Goal: Task Accomplishment & Management: Complete application form

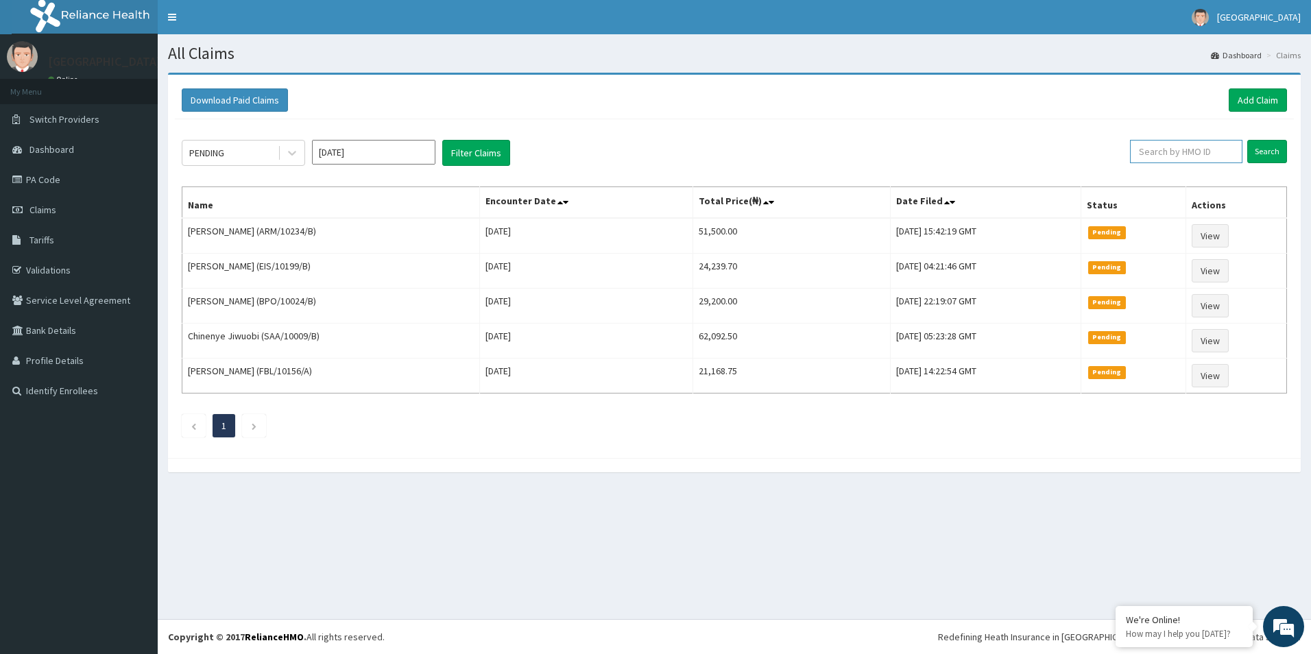
click at [1198, 156] on input "text" at bounding box center [1186, 151] width 112 height 23
type input "ppy/10450/c"
click at [1278, 158] on input "Search" at bounding box center [1267, 151] width 40 height 23
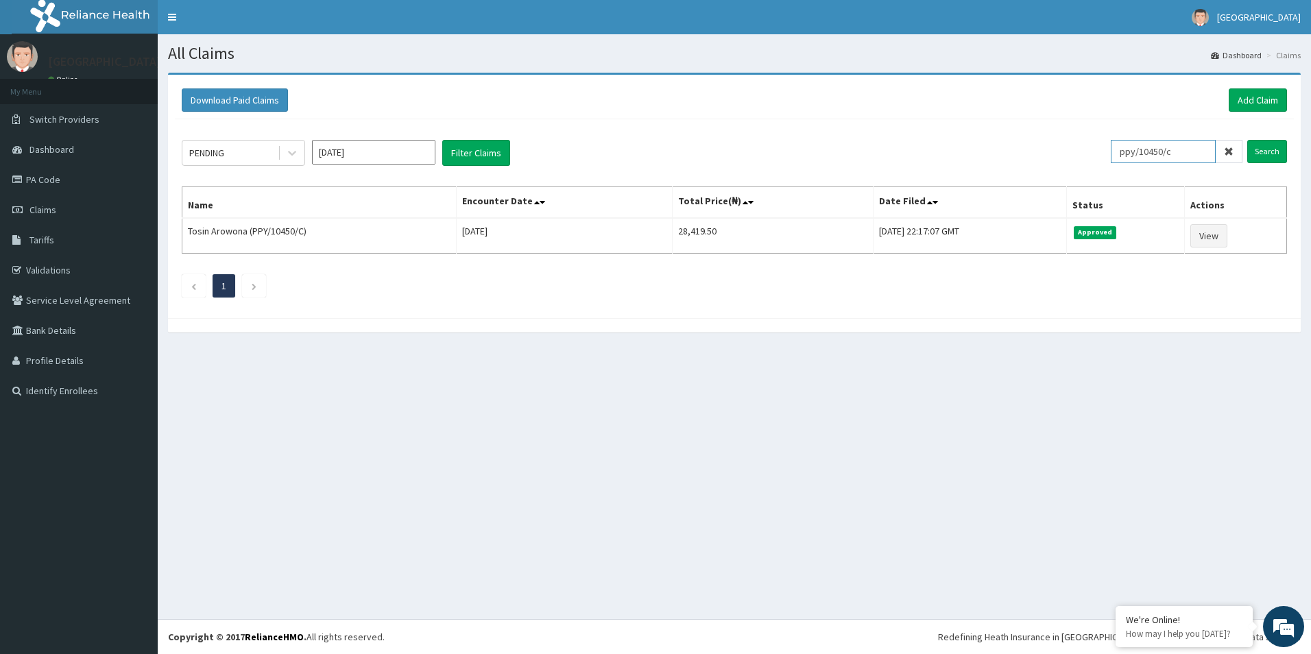
drag, startPoint x: 1187, startPoint y: 149, endPoint x: 1065, endPoint y: 145, distance: 122.1
click at [1062, 143] on div "PENDING Sep 2025 Filter Claims ppy/10450/c Search" at bounding box center [734, 153] width 1105 height 26
click at [41, 210] on span "Claims" at bounding box center [42, 210] width 27 height 12
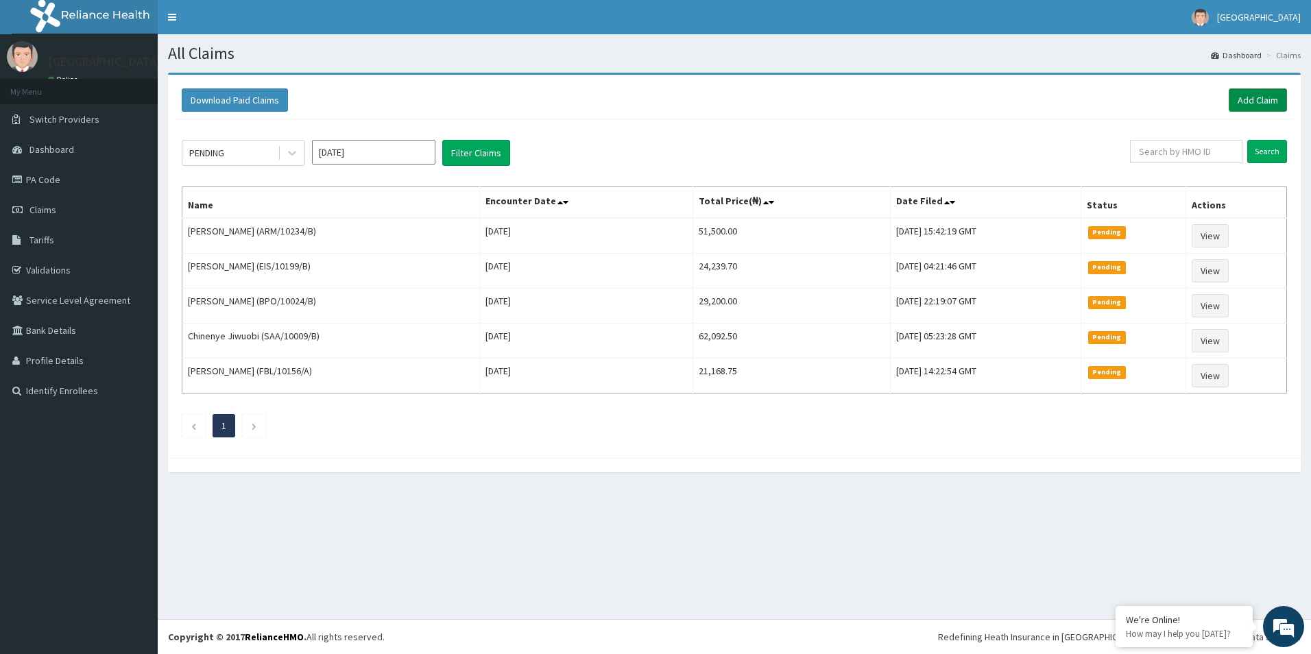
click at [1256, 101] on link "Add Claim" at bounding box center [1257, 99] width 58 height 23
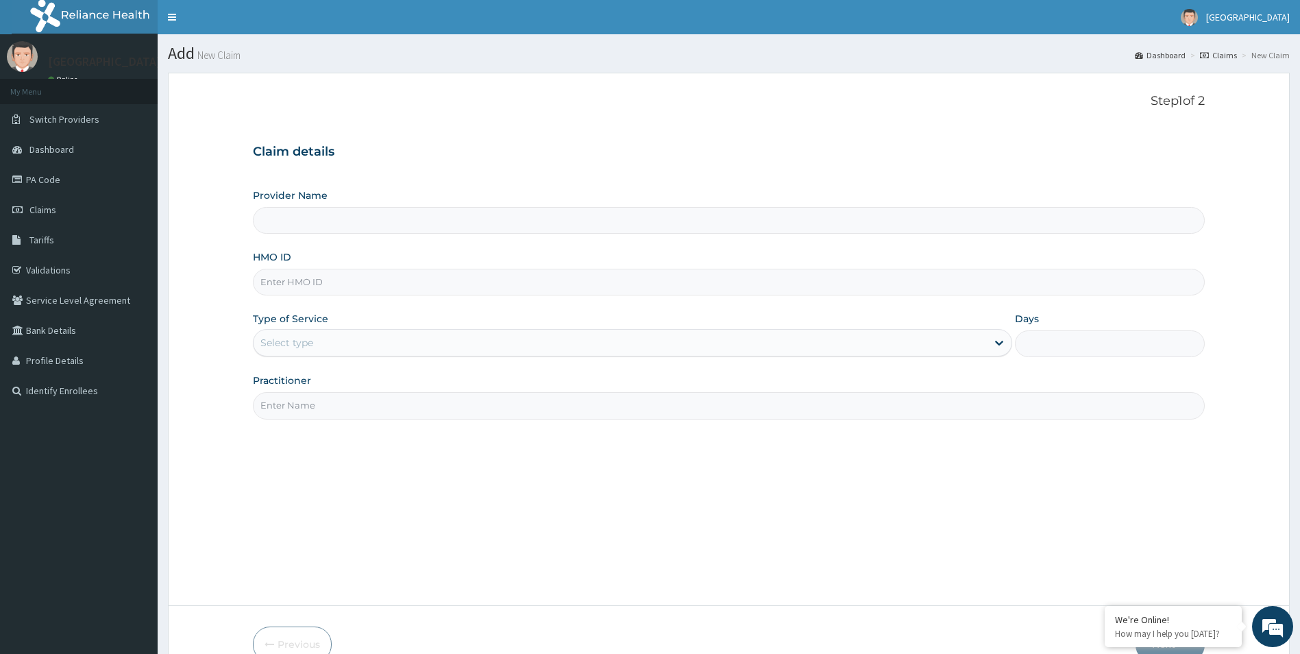
type input "Mother and Child Hospital - [GEOGRAPHIC_DATA]"
click at [396, 287] on input "HMO ID" at bounding box center [729, 282] width 953 height 27
paste input "ppy/10450/c"
type input "ppy/10450/c"
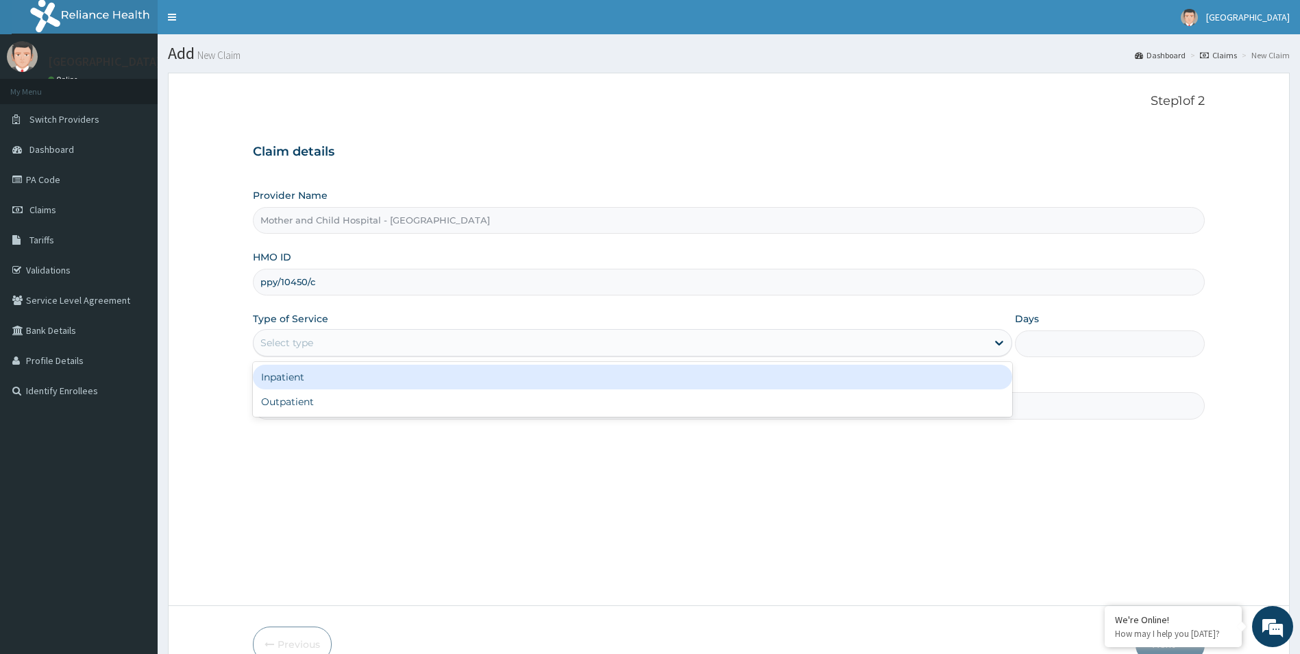
click at [341, 345] on div "Select type" at bounding box center [621, 343] width 734 height 22
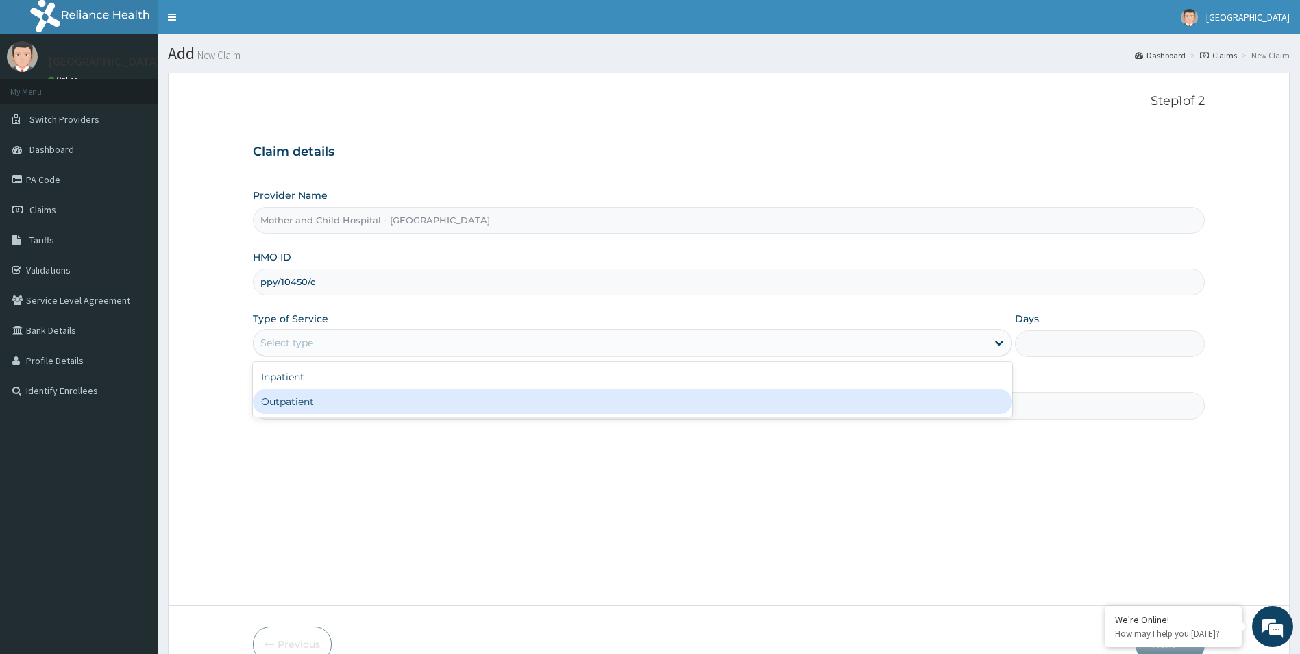
drag, startPoint x: 319, startPoint y: 403, endPoint x: 333, endPoint y: 396, distance: 15.3
click at [328, 402] on div "Outpatient" at bounding box center [633, 401] width 760 height 25
type input "1"
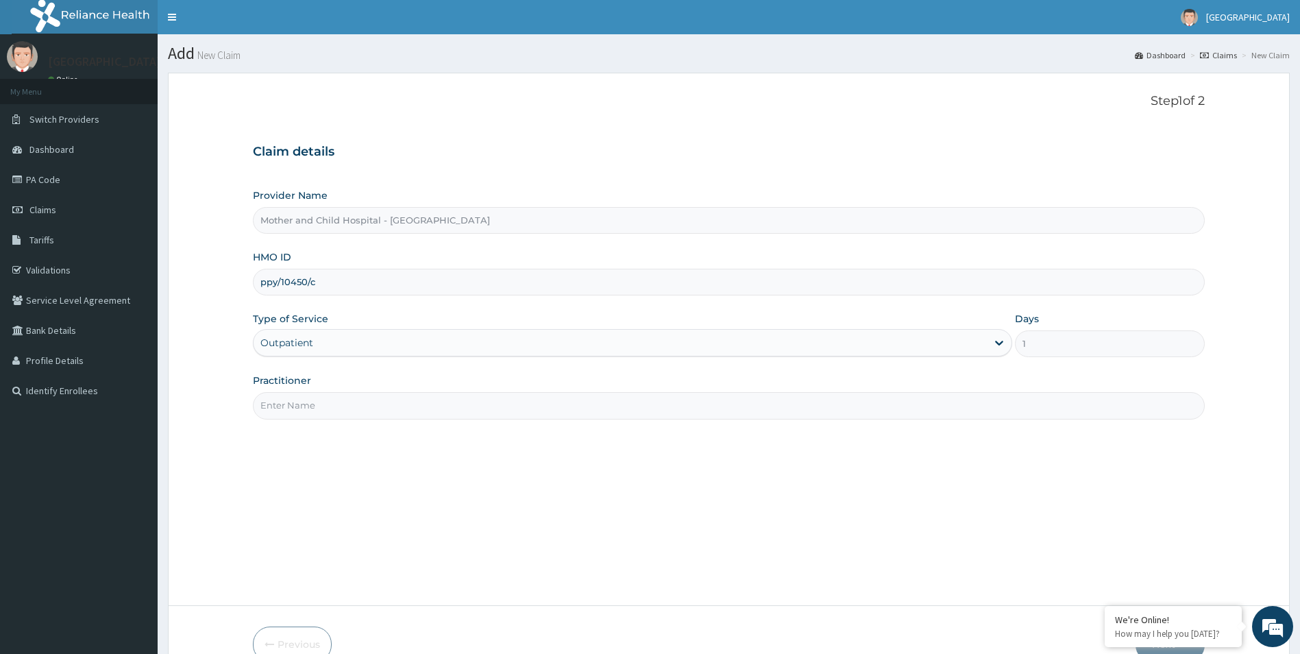
click at [338, 405] on input "Practitioner" at bounding box center [729, 405] width 953 height 27
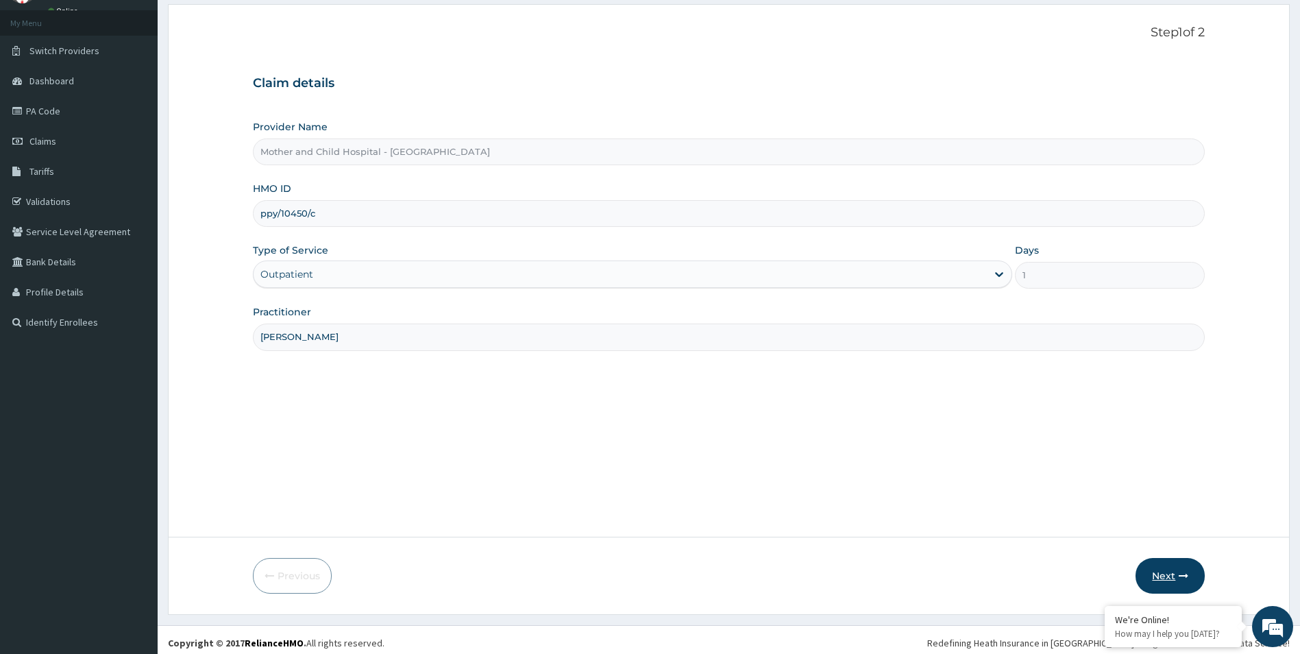
scroll to position [75, 0]
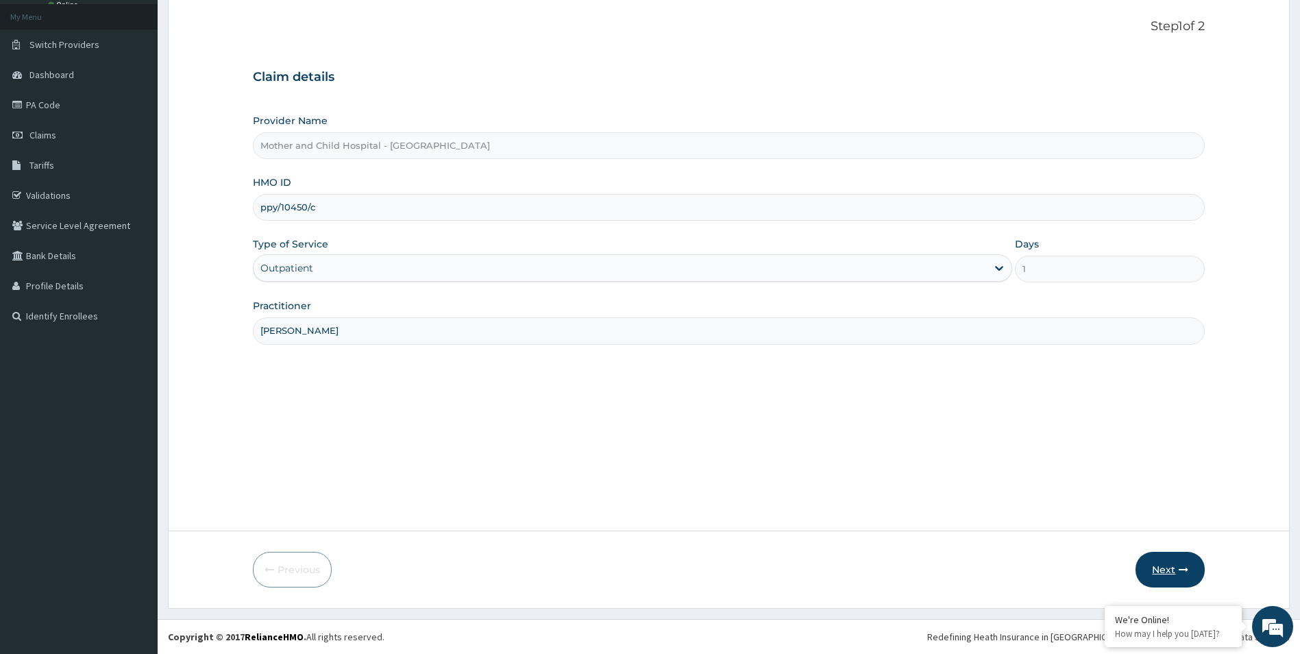
type input "DR DOGINI"
click at [1171, 568] on button "Next" at bounding box center [1170, 570] width 69 height 36
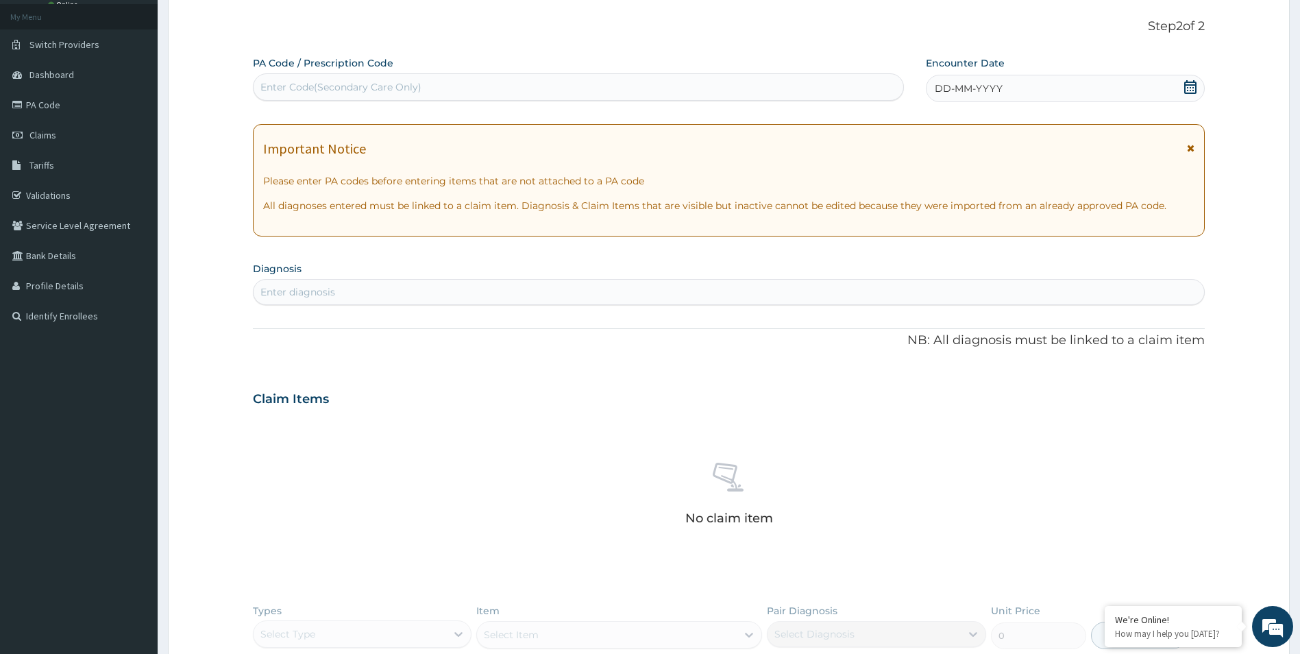
click at [1191, 88] on icon at bounding box center [1191, 87] width 12 height 14
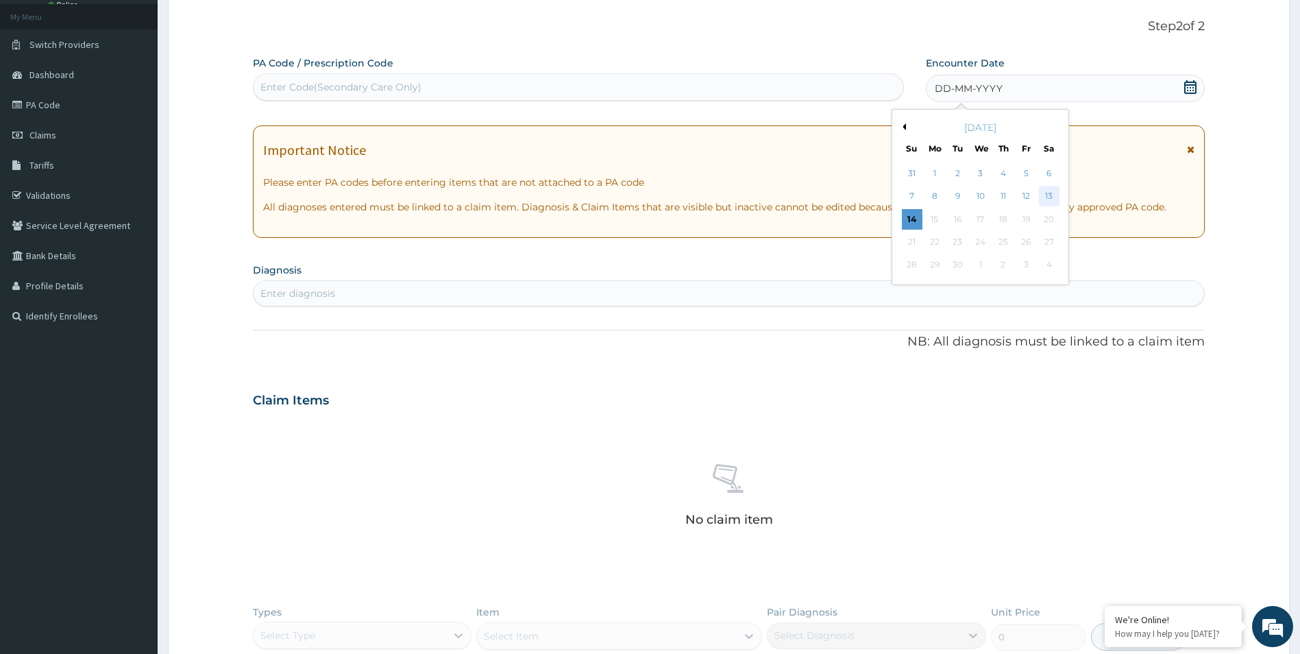
click at [1053, 193] on div "13" at bounding box center [1049, 196] width 21 height 21
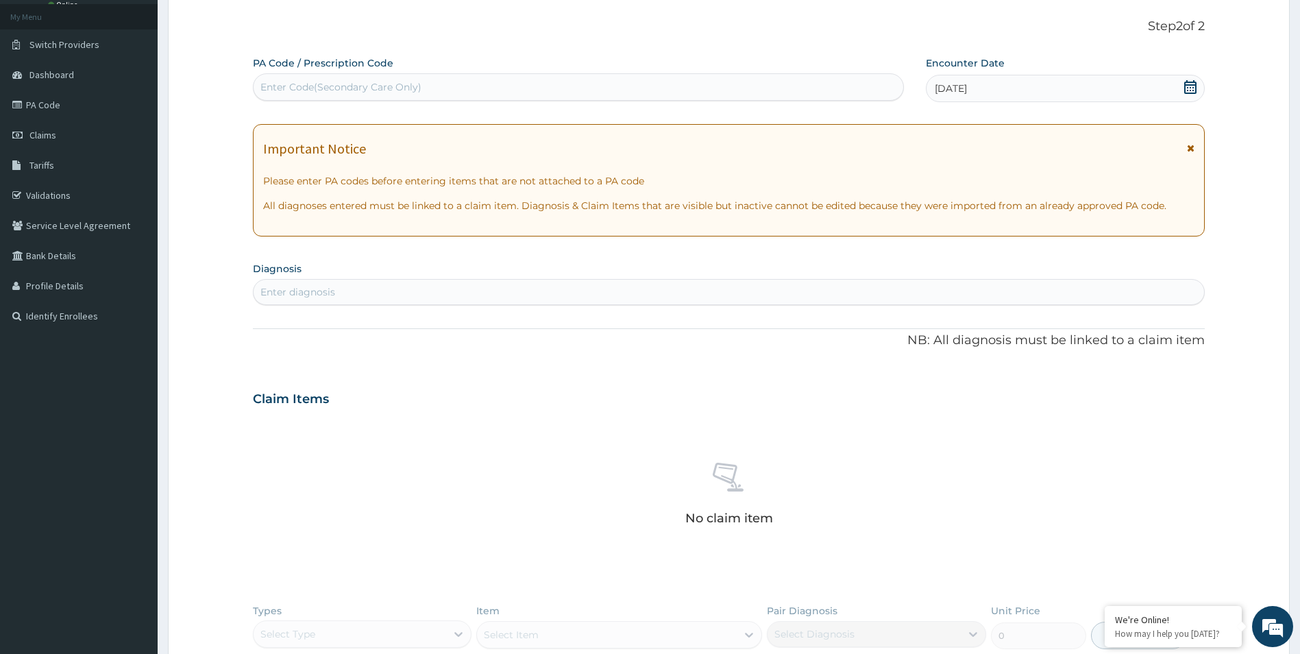
click at [294, 296] on div "Enter diagnosis" at bounding box center [297, 292] width 75 height 14
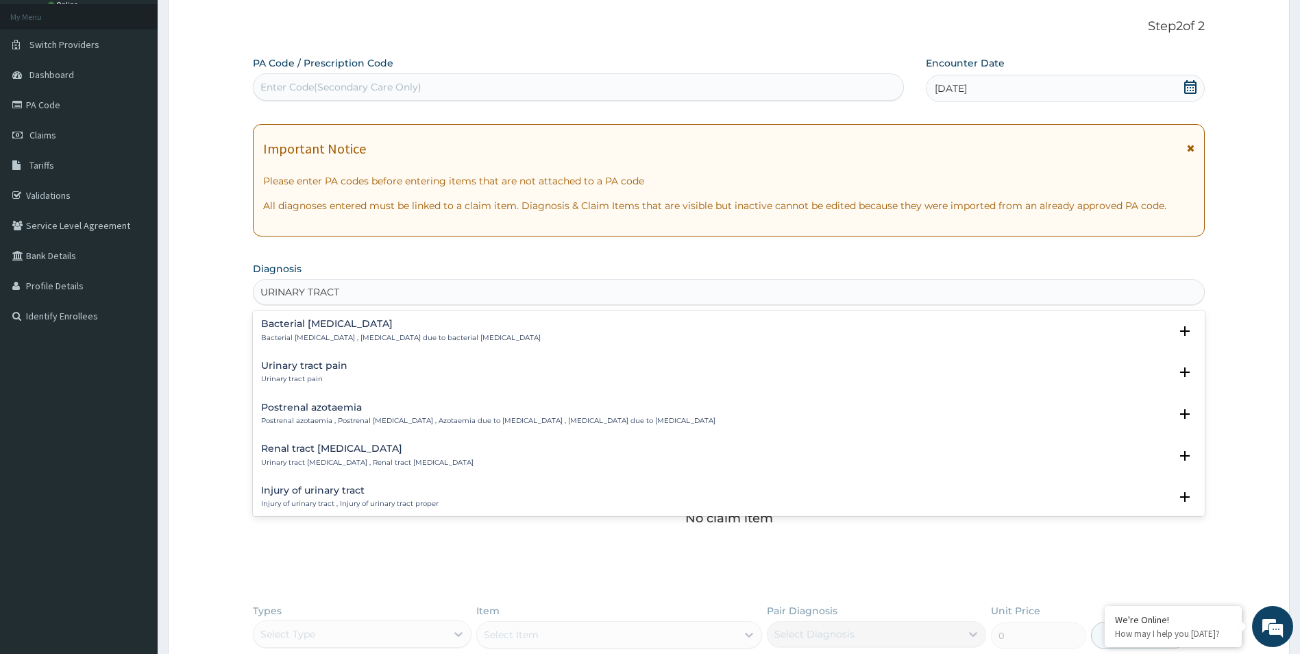
type input "URINARY TRACT I"
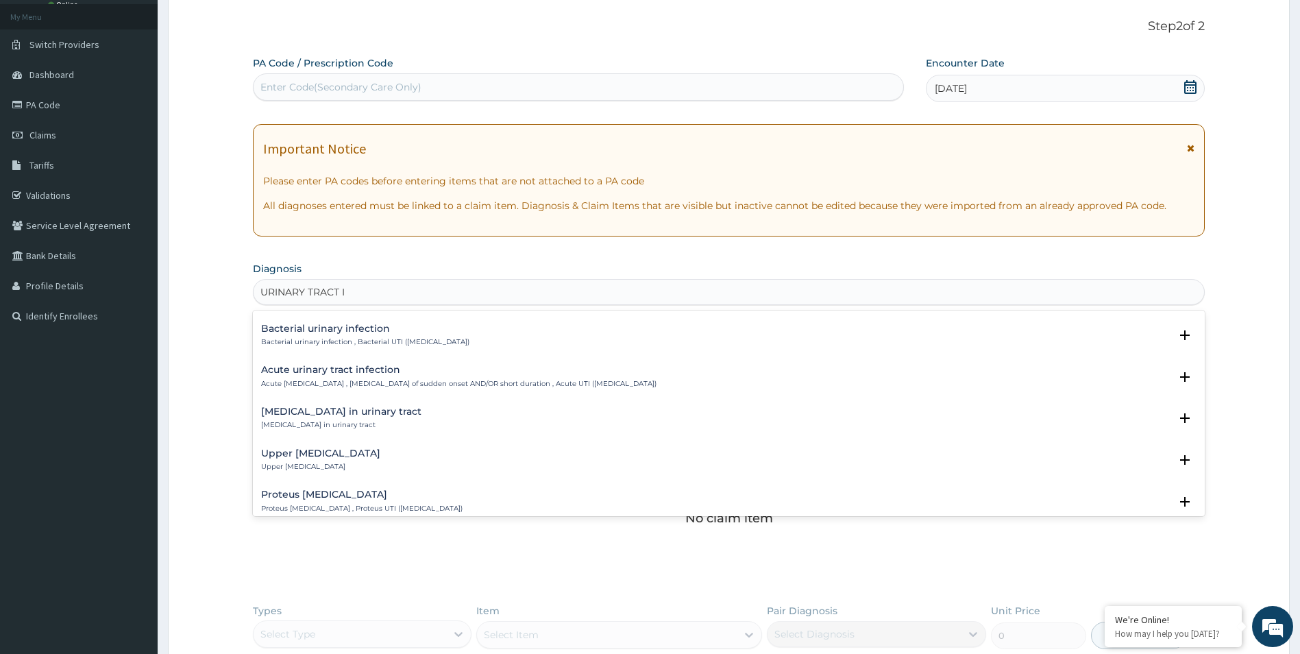
scroll to position [137, 0]
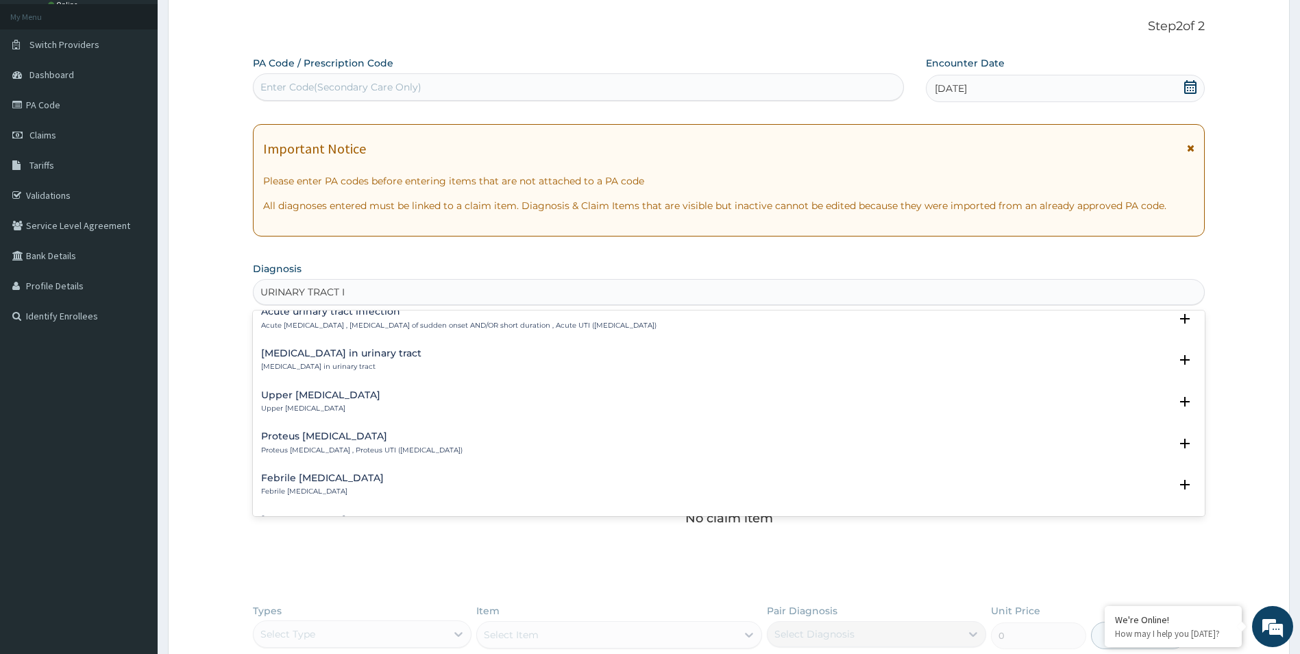
click at [313, 401] on div "Upper urinary tract infection Upper urinary tract infection" at bounding box center [320, 402] width 119 height 24
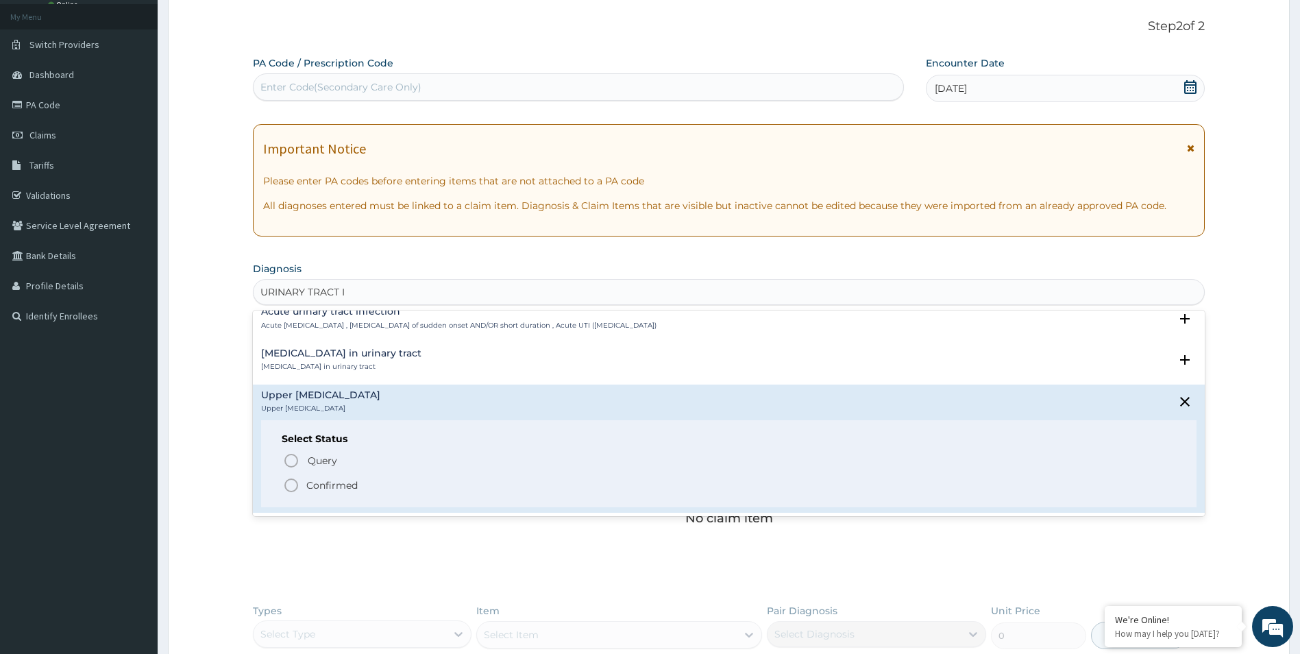
click at [292, 483] on icon "status option filled" at bounding box center [291, 485] width 16 height 16
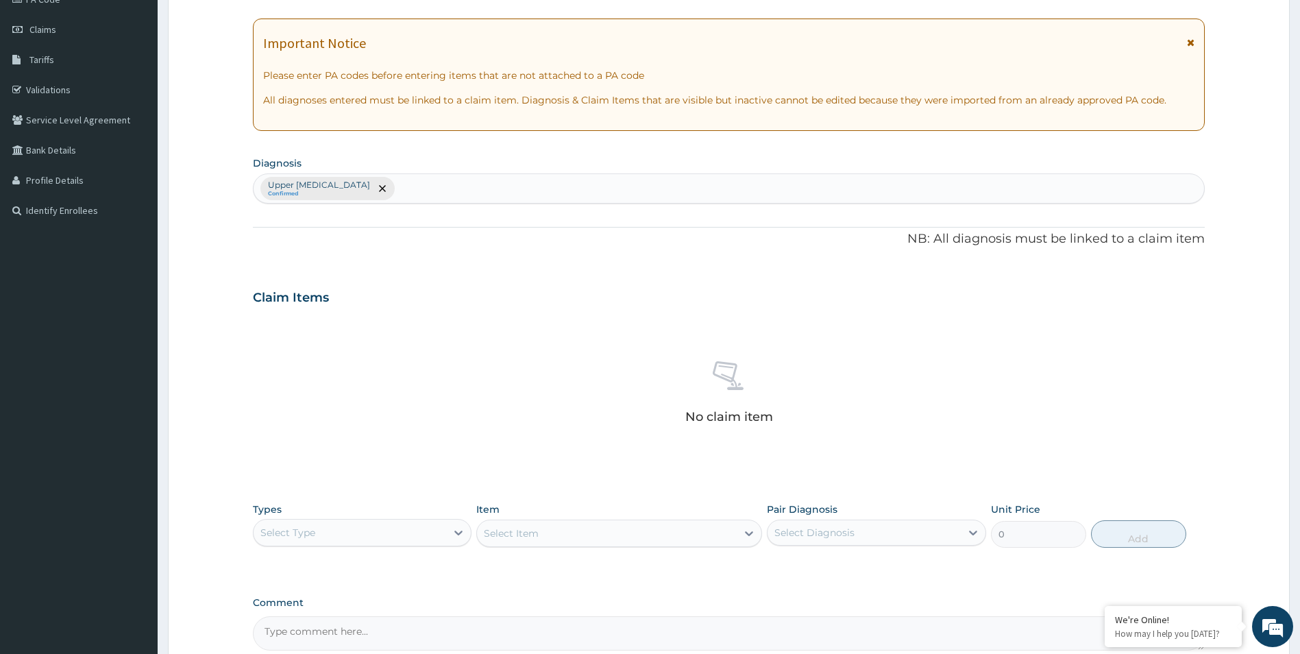
scroll to position [321, 0]
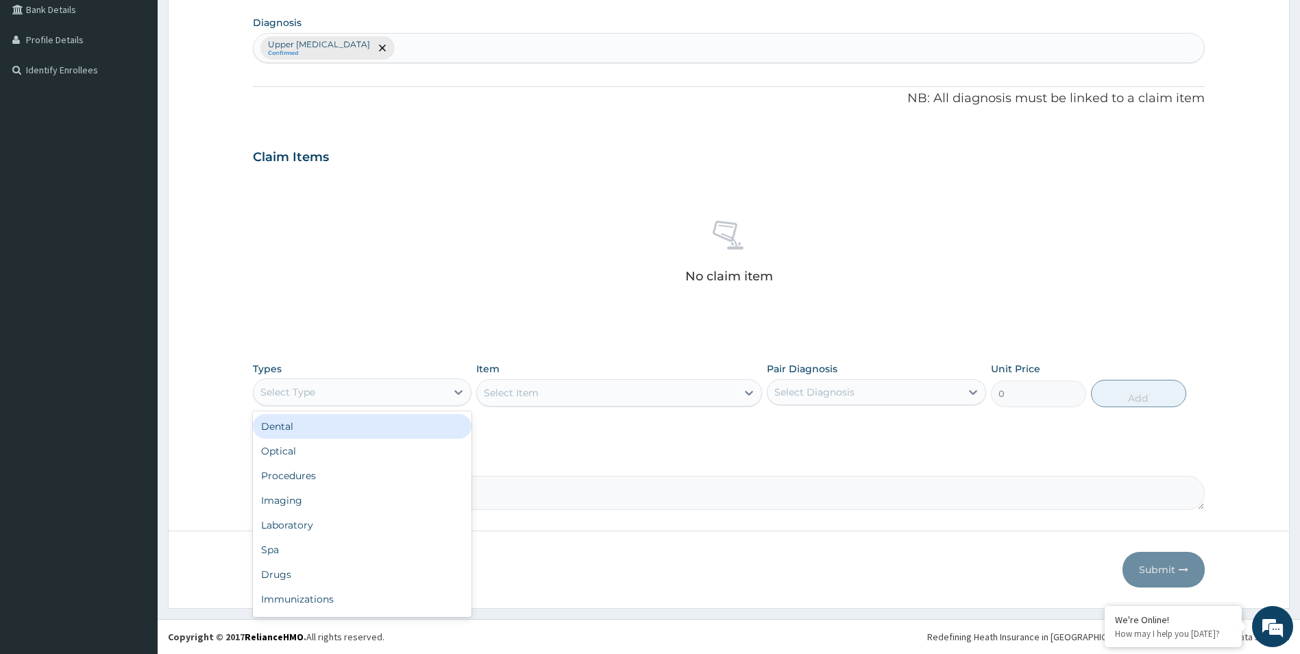
click at [415, 396] on div "Select Type" at bounding box center [350, 392] width 193 height 22
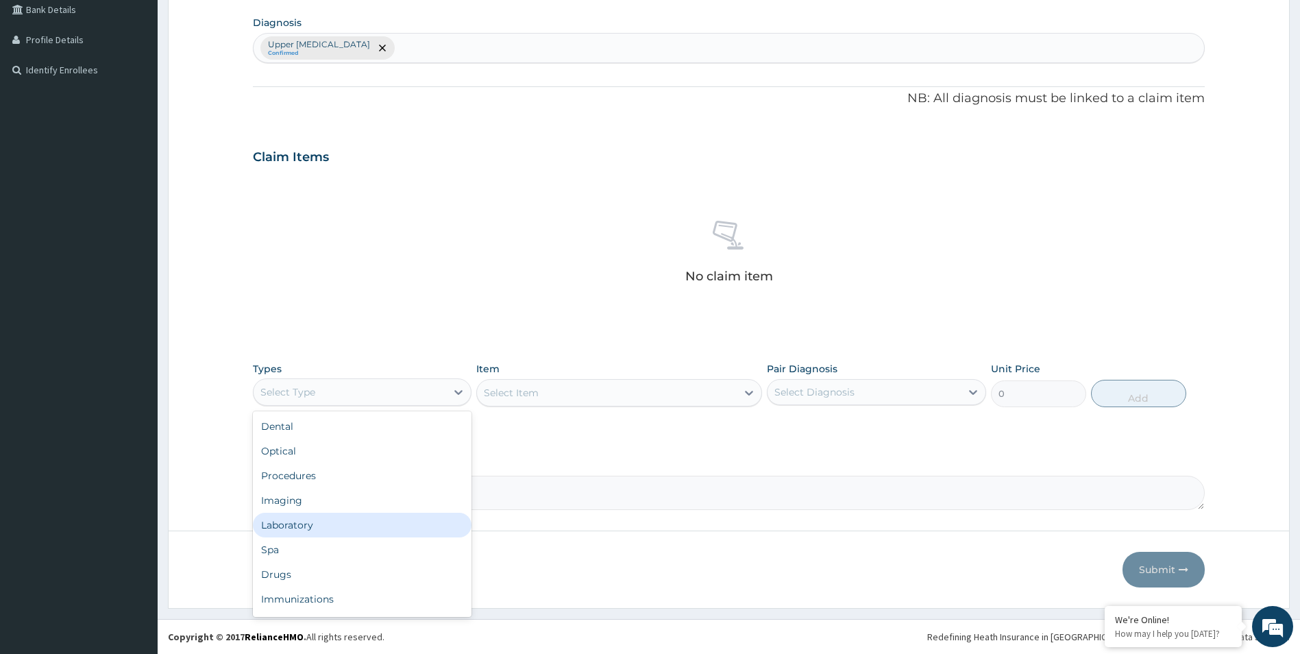
drag, startPoint x: 352, startPoint y: 520, endPoint x: 442, endPoint y: 507, distance: 90.8
click at [354, 520] on div "Laboratory" at bounding box center [362, 525] width 219 height 25
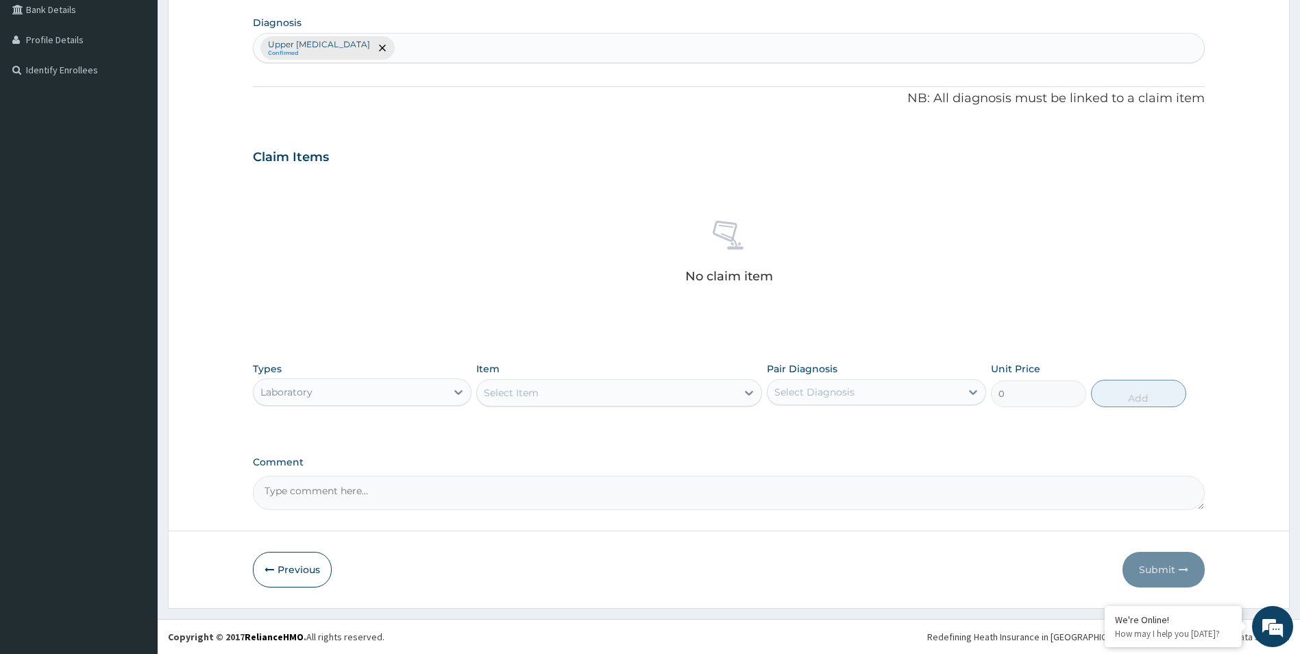
click at [737, 391] on div "Select Item" at bounding box center [607, 393] width 260 height 22
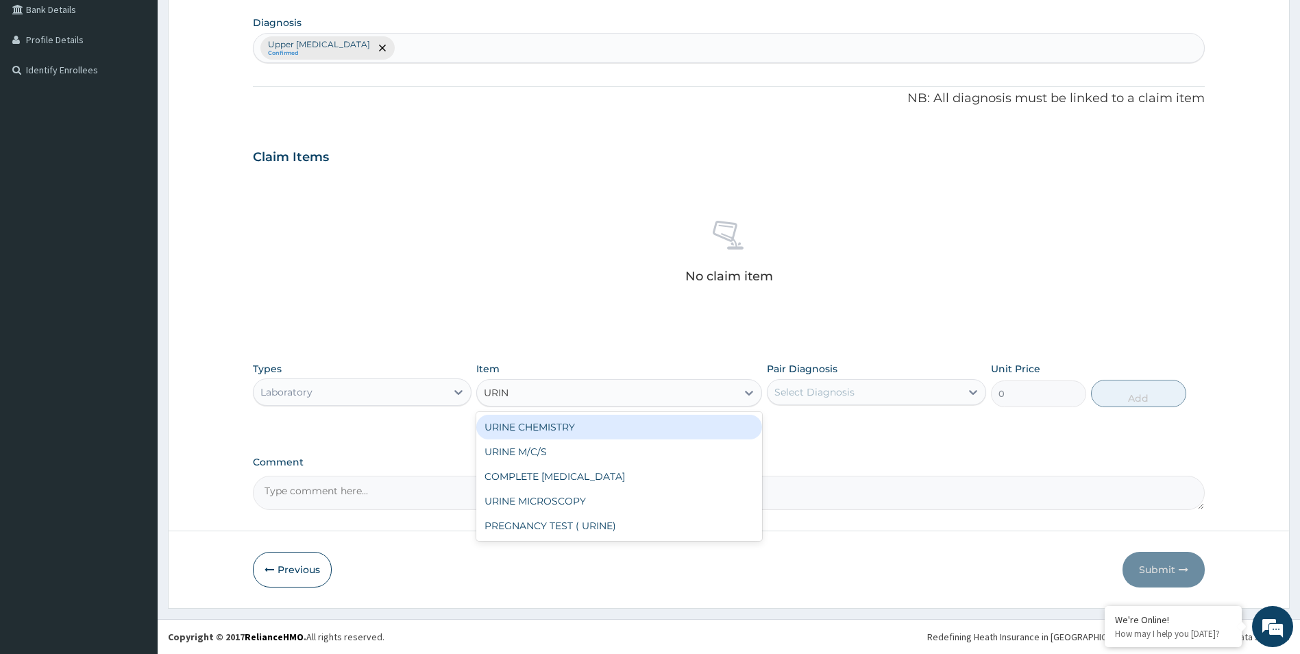
type input "URINA"
drag, startPoint x: 729, startPoint y: 424, endPoint x: 760, endPoint y: 411, distance: 33.9
click at [734, 415] on div "COMPLETE URINALYSIS" at bounding box center [619, 427] width 286 height 25
type input "1870"
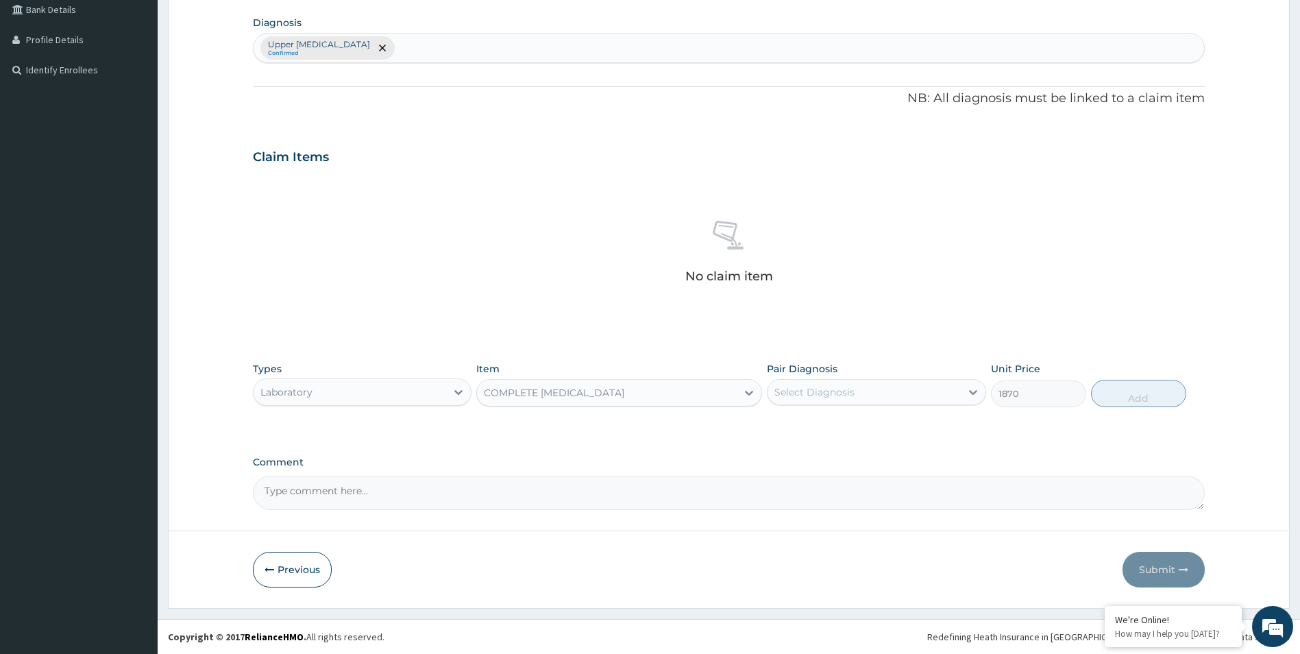
click at [836, 391] on div "Select Diagnosis" at bounding box center [815, 392] width 80 height 14
click at [836, 435] on div "Upper urinary tract infection" at bounding box center [876, 427] width 219 height 28
checkbox input "true"
click at [1135, 398] on button "Add" at bounding box center [1138, 393] width 95 height 27
type input "0"
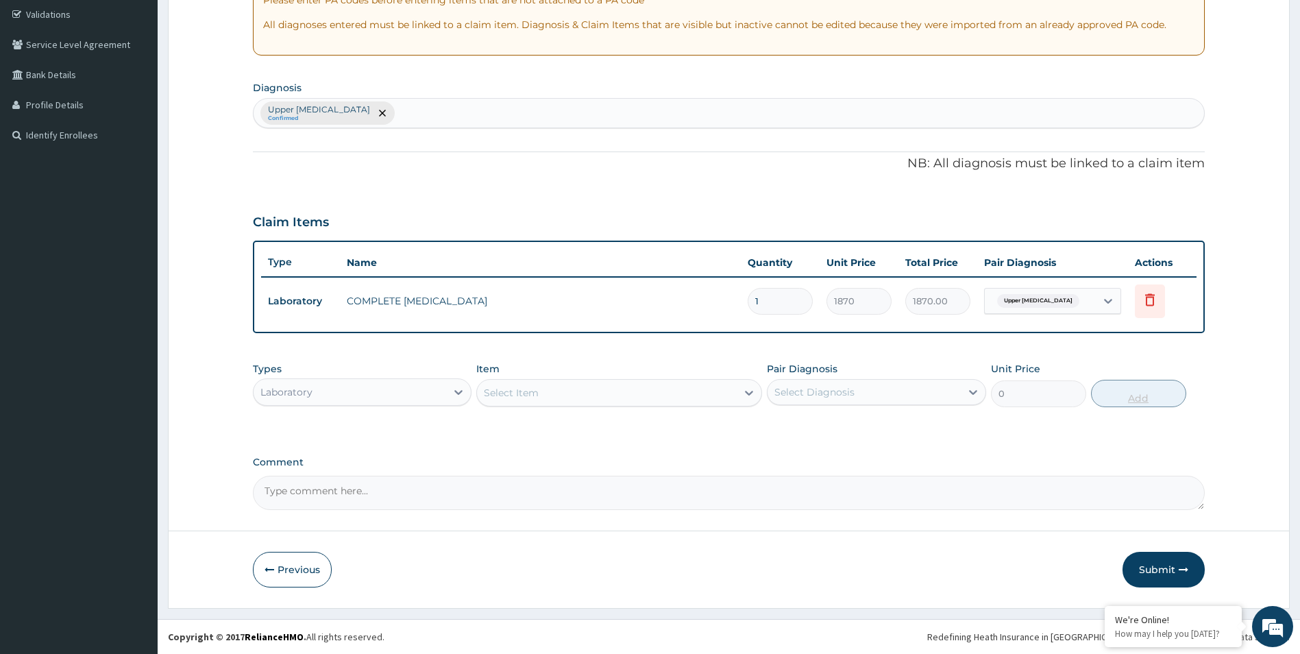
scroll to position [256, 0]
click at [1165, 568] on button "Submit" at bounding box center [1164, 570] width 82 height 36
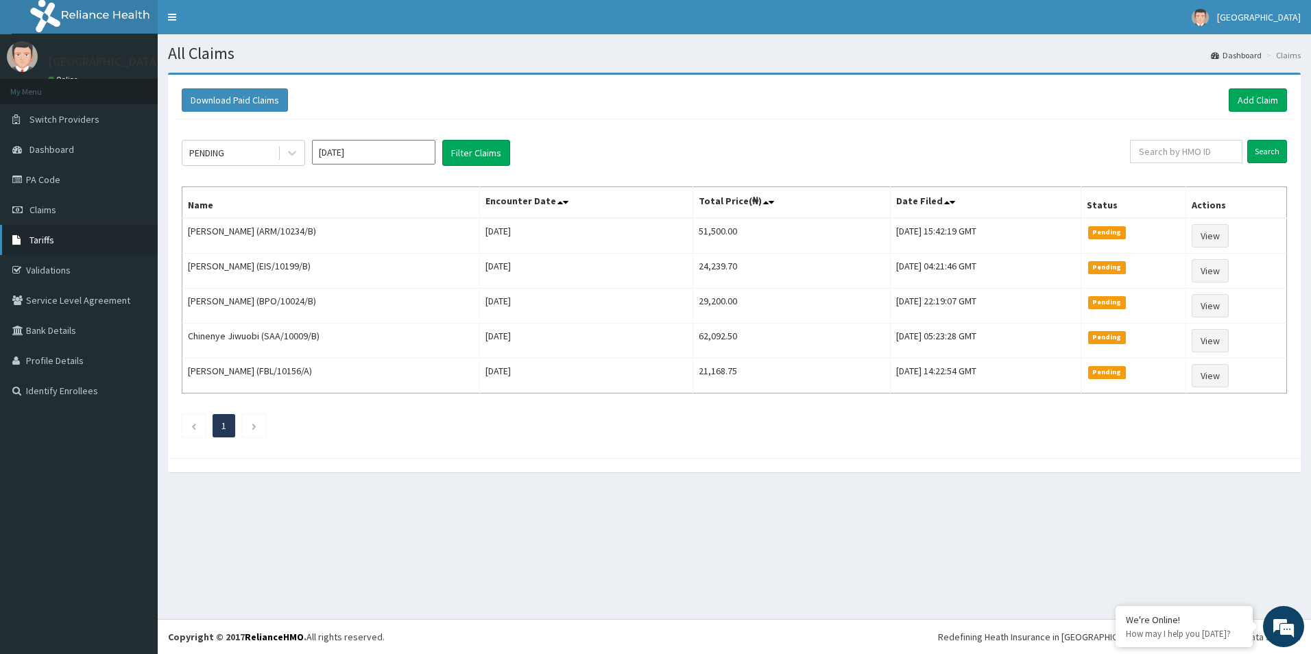
click at [42, 239] on span "Tariffs" at bounding box center [41, 240] width 25 height 12
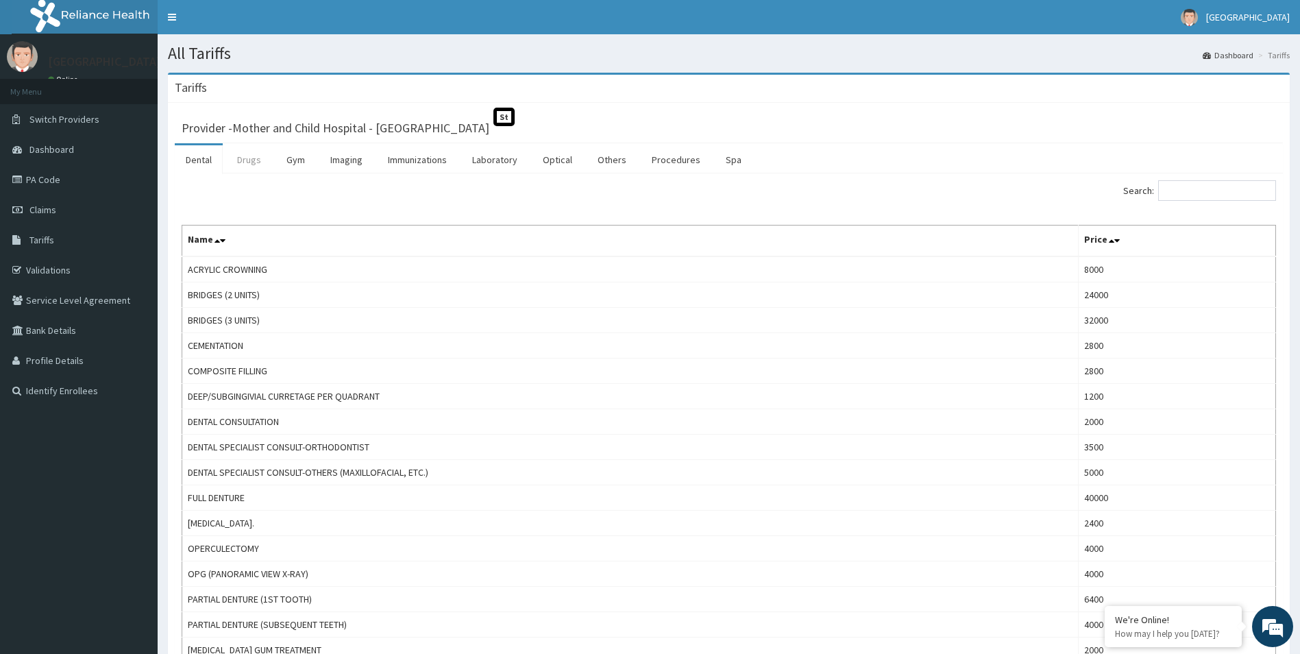
click at [257, 156] on link "Drugs" at bounding box center [249, 159] width 46 height 29
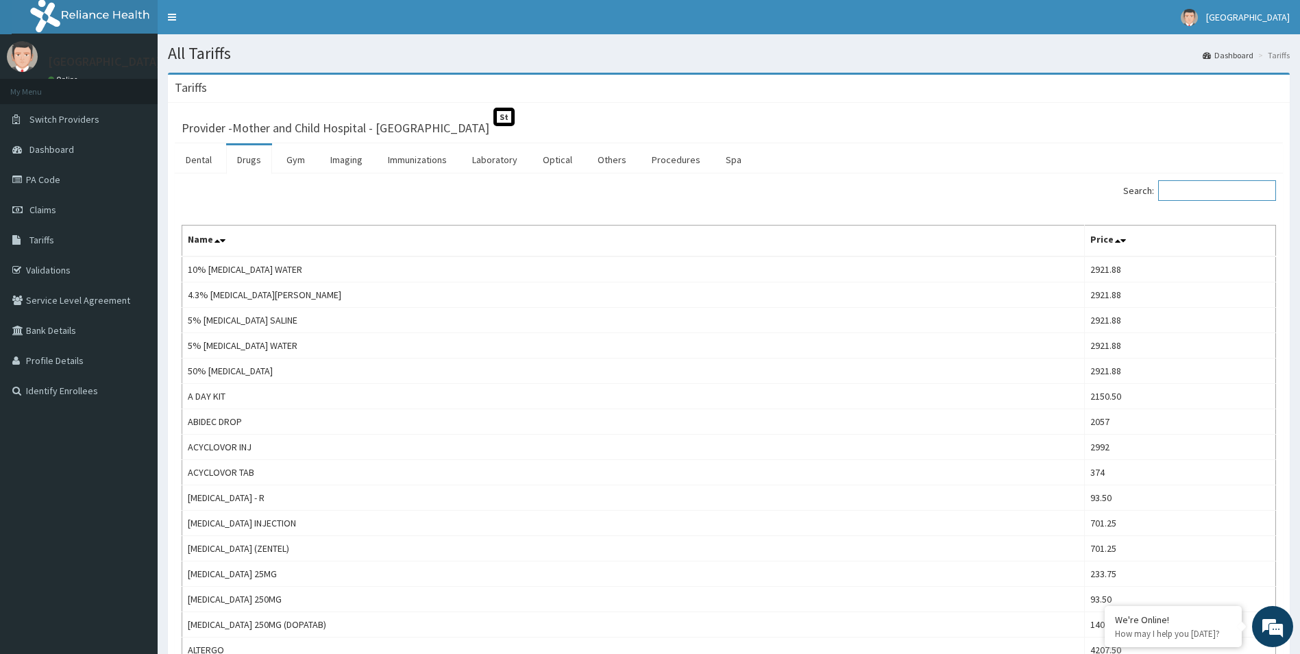
click at [1261, 195] on input "Search:" at bounding box center [1217, 190] width 118 height 21
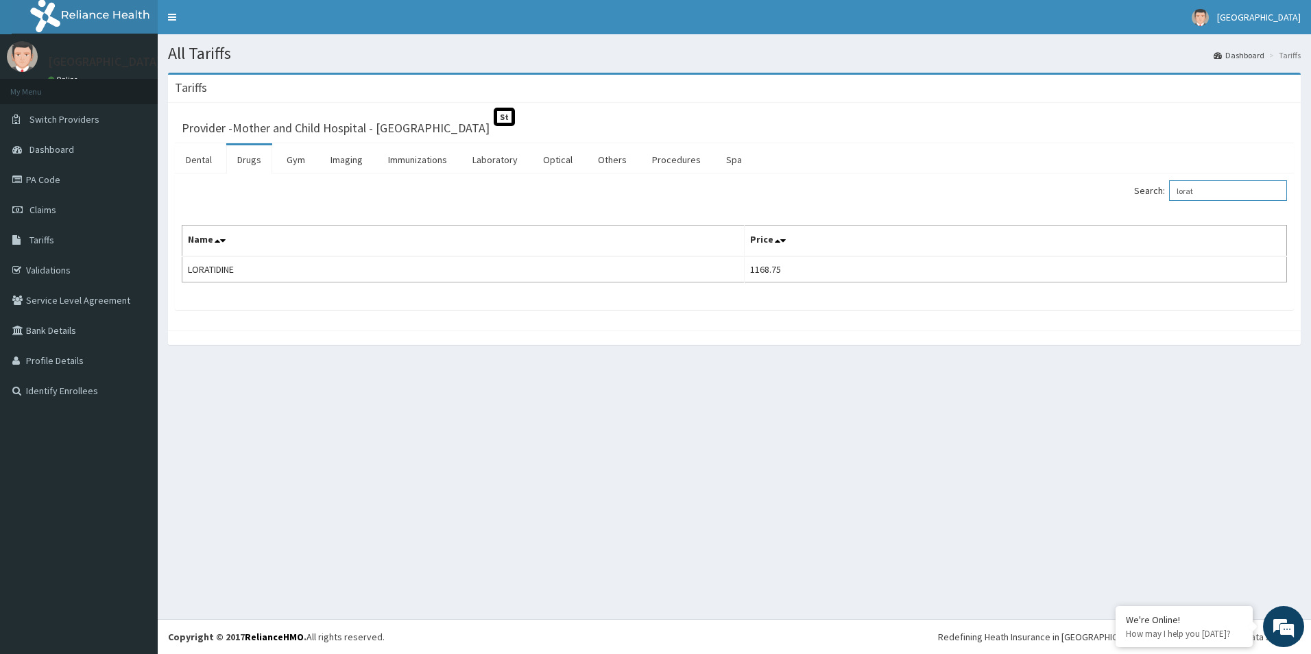
type input "lorat"
